Goal: Task Accomplishment & Management: Manage account settings

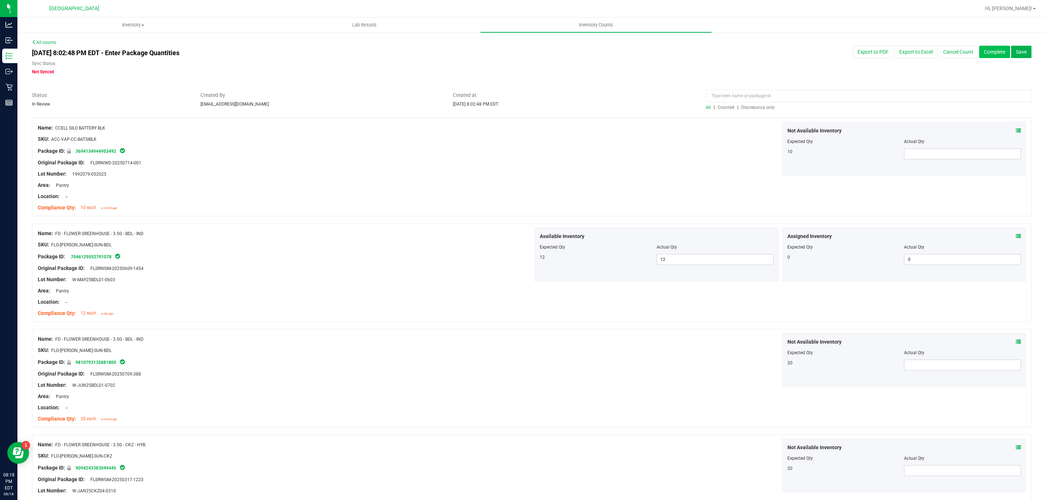
click at [993, 50] on button "Complete" at bounding box center [994, 52] width 31 height 12
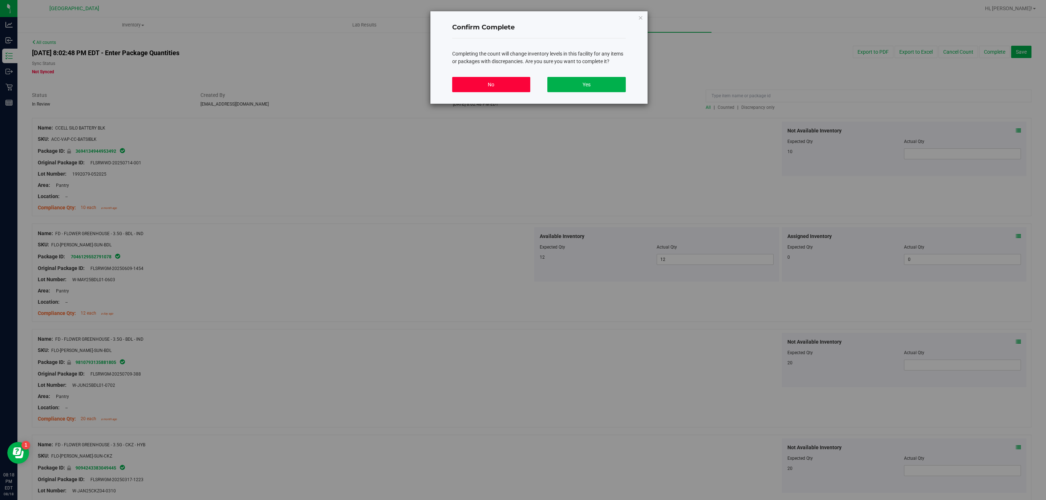
click at [489, 86] on button "No" at bounding box center [491, 84] width 78 height 15
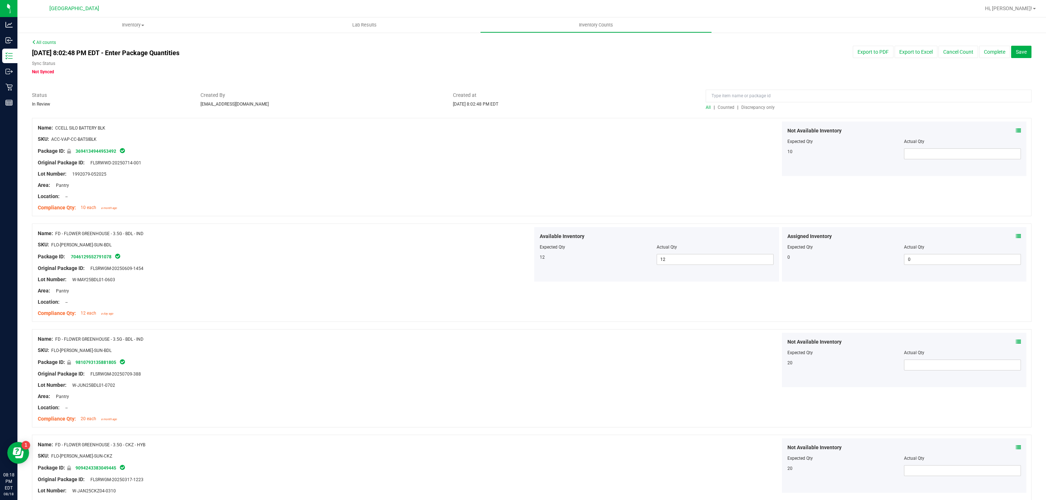
click at [757, 109] on span "Discrepancy only" at bounding box center [757, 107] width 33 height 5
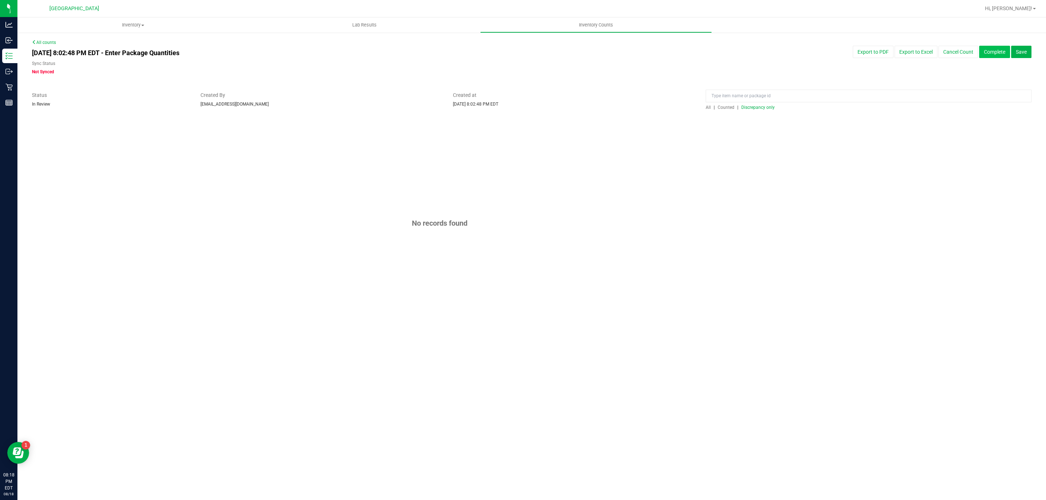
click at [988, 49] on button "Complete" at bounding box center [994, 52] width 31 height 12
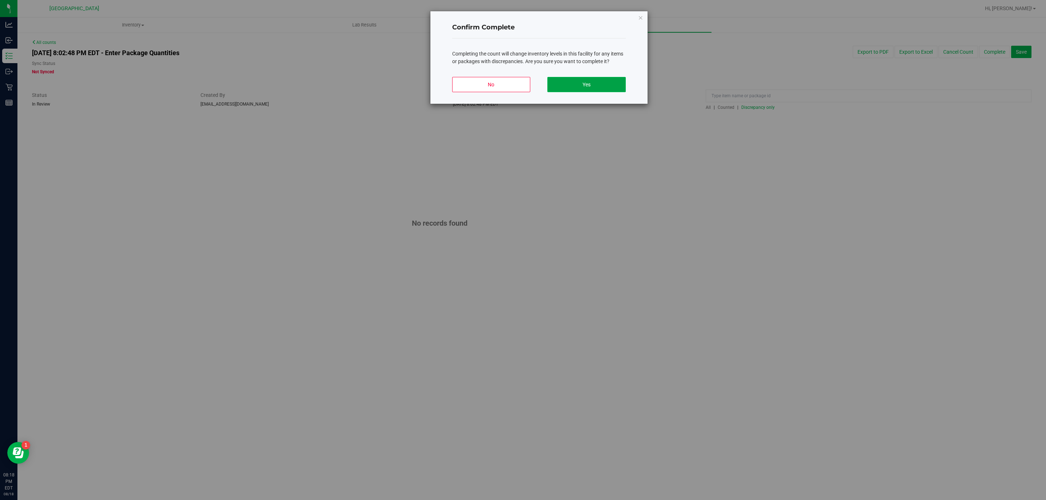
click at [607, 91] on button "Yes" at bounding box center [586, 84] width 78 height 15
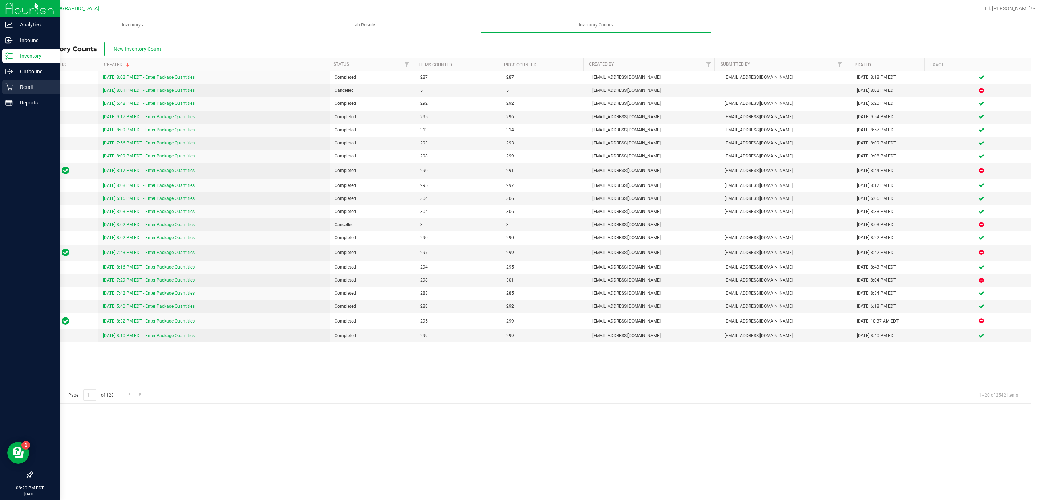
click at [26, 94] on div "Retail" at bounding box center [30, 87] width 57 height 15
click at [25, 89] on p "Retail" at bounding box center [35, 87] width 44 height 9
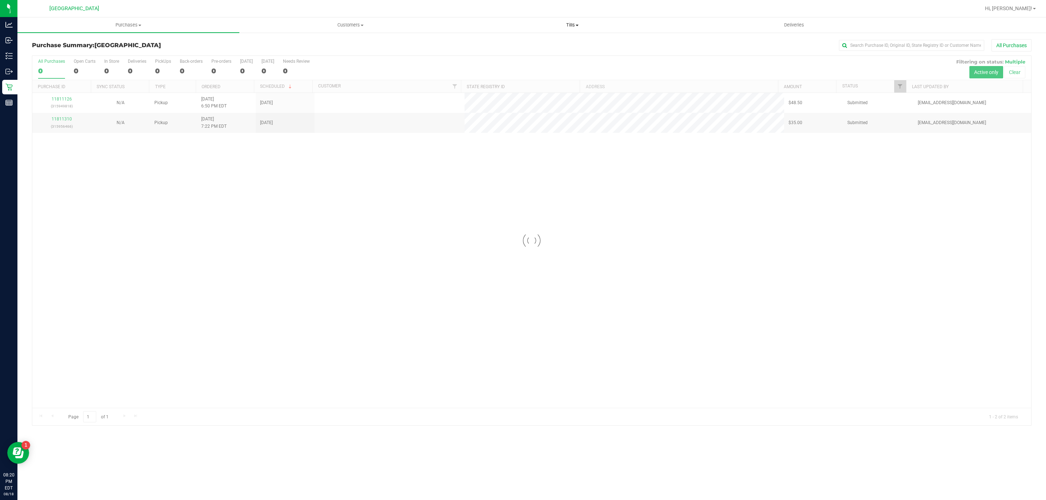
click at [576, 23] on span "Tills" at bounding box center [571, 25] width 221 height 7
click at [544, 37] on ul "Manage tills Reconcile e-payments" at bounding box center [572, 48] width 222 height 30
click at [540, 45] on div "All Purchases" at bounding box center [698, 45] width 666 height 12
click at [558, 24] on span "Tills" at bounding box center [572, 25] width 222 height 7
click at [555, 47] on li "Manage tills" at bounding box center [572, 44] width 222 height 9
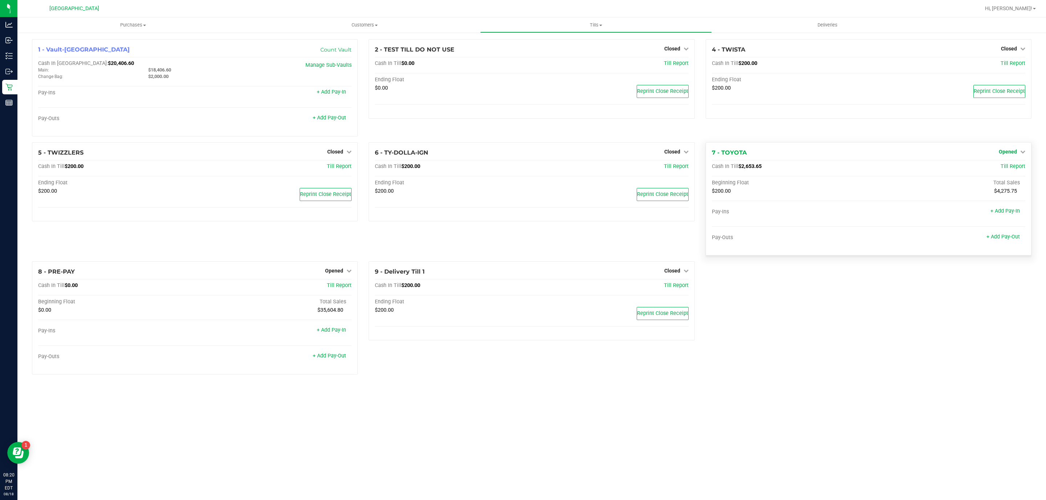
click at [1012, 154] on span "Opened" at bounding box center [1007, 152] width 18 height 6
click at [1010, 168] on link "Close Till" at bounding box center [1008, 167] width 20 height 6
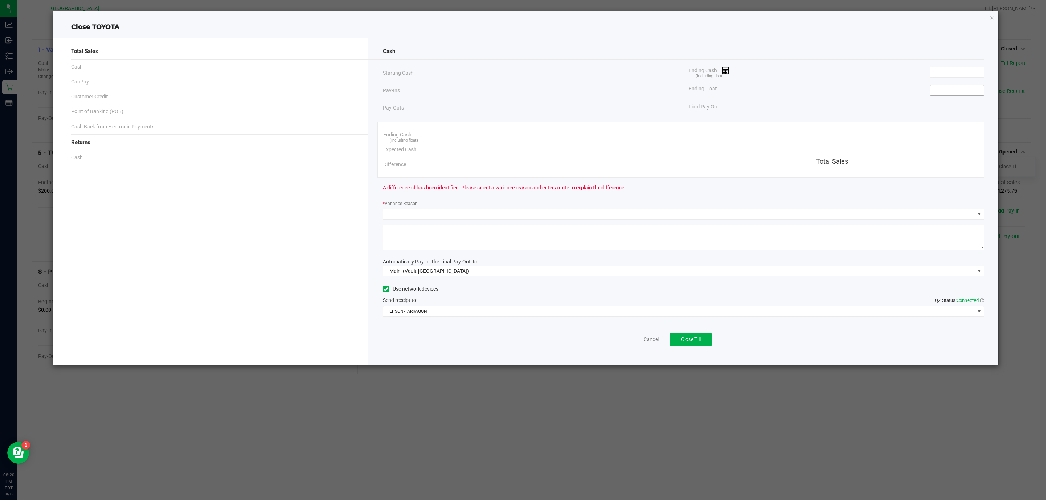
click at [962, 92] on input at bounding box center [956, 90] width 53 height 10
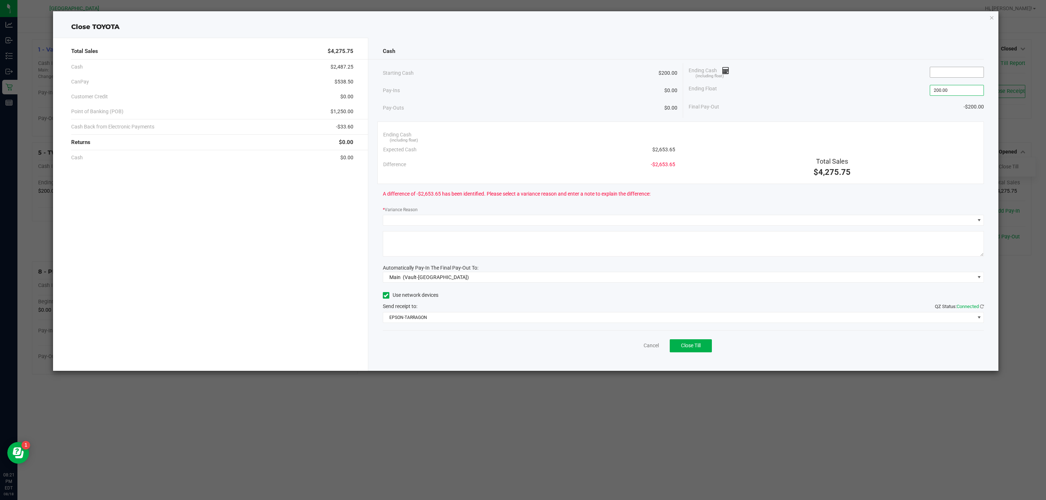
type input "$200.00"
click at [964, 70] on input at bounding box center [956, 72] width 53 height 10
type input "2"
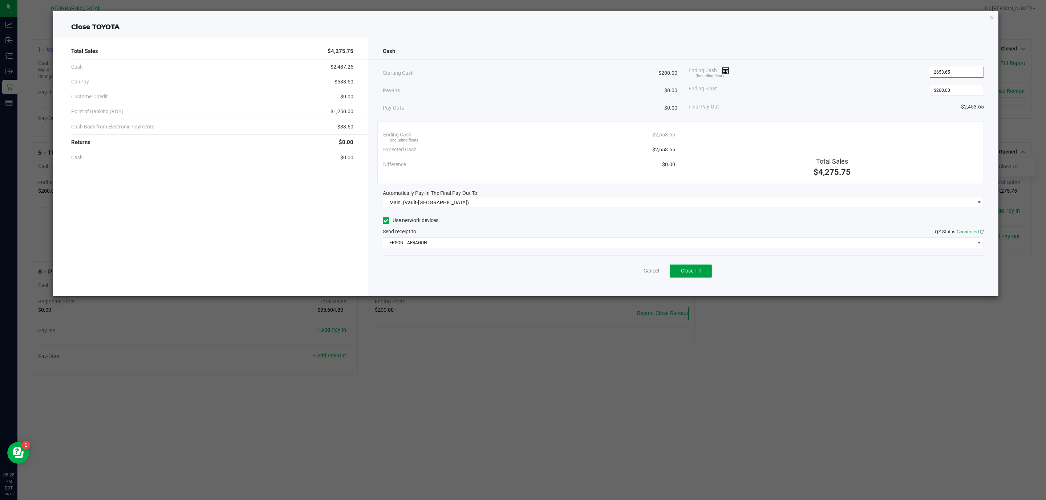
type input "$2,653.65"
click at [680, 274] on button "Close Till" at bounding box center [690, 271] width 42 height 13
drag, startPoint x: 643, startPoint y: 277, endPoint x: 641, endPoint y: 272, distance: 5.4
click at [642, 277] on div "Dismiss Reprint Closing Receipt" at bounding box center [683, 270] width 601 height 28
click at [639, 269] on link "Dismiss" at bounding box center [634, 271] width 17 height 8
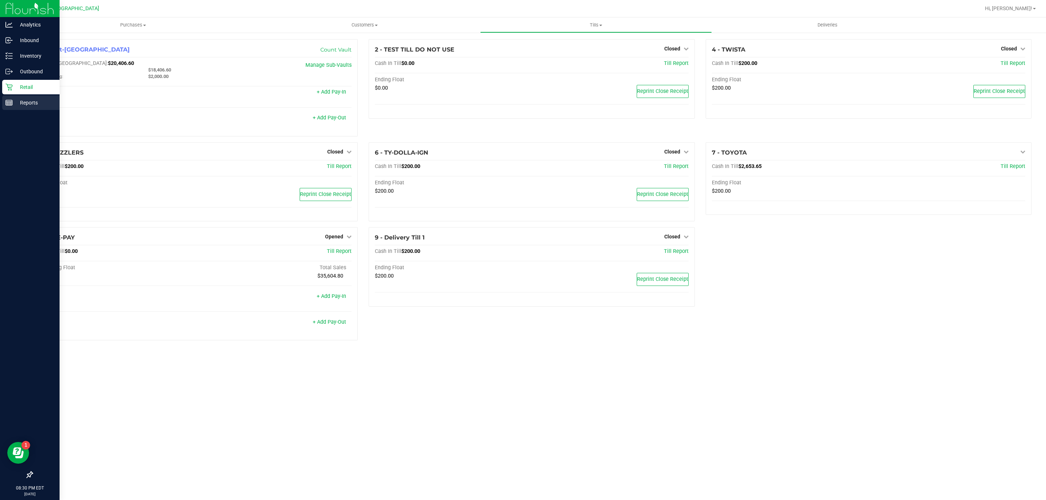
click at [10, 96] on div "Reports" at bounding box center [30, 102] width 57 height 15
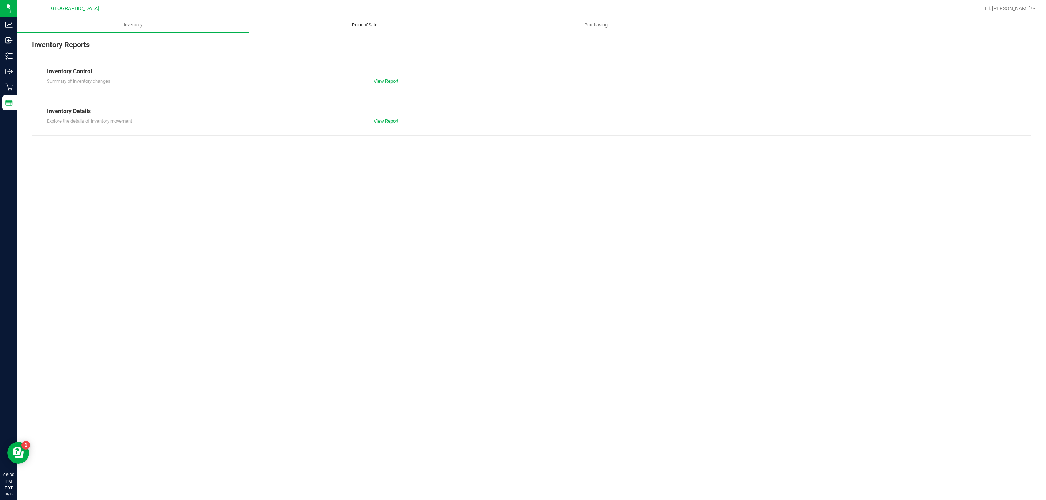
click at [371, 30] on uib-tab-heading "Point of Sale" at bounding box center [364, 25] width 231 height 15
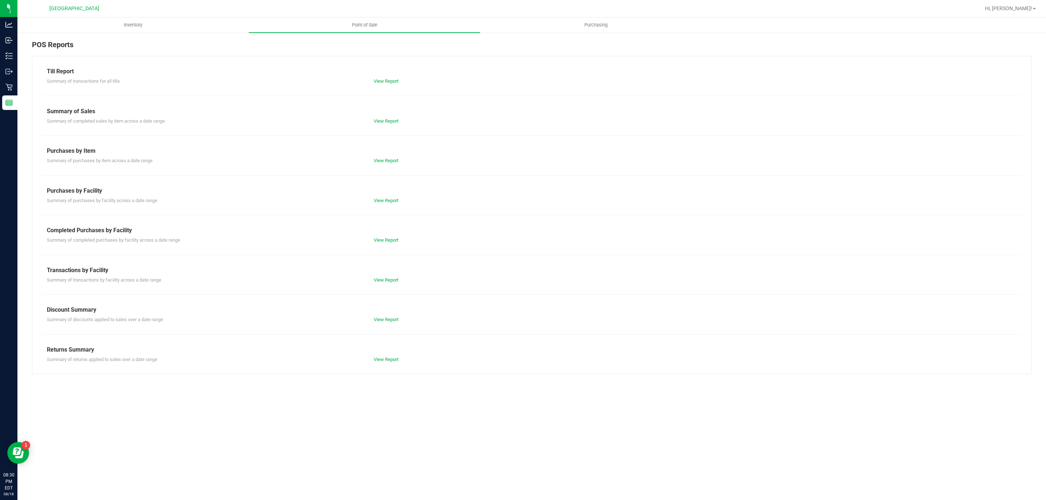
click at [390, 284] on div "View Report" at bounding box center [449, 280] width 163 height 7
click at [389, 282] on link "View Report" at bounding box center [386, 279] width 25 height 5
